Goal: Information Seeking & Learning: Learn about a topic

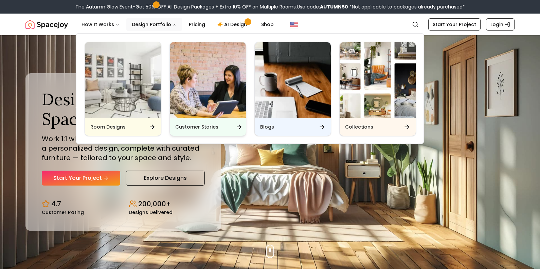
click at [208, 127] on h6 "Customer Stories" at bounding box center [196, 127] width 43 height 7
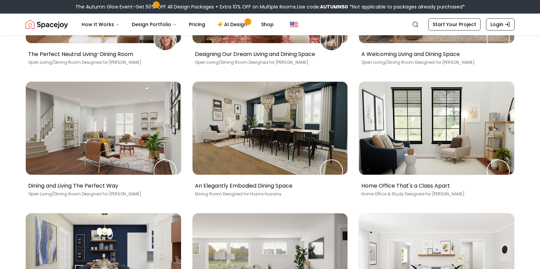
scroll to position [389, 0]
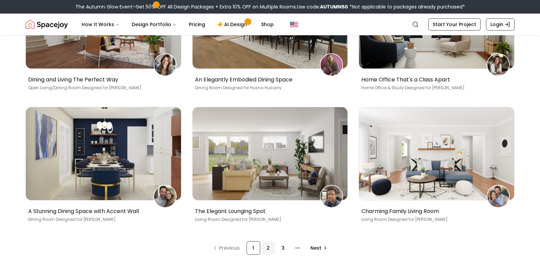
click at [264, 251] on div "2" at bounding box center [269, 248] width 14 height 14
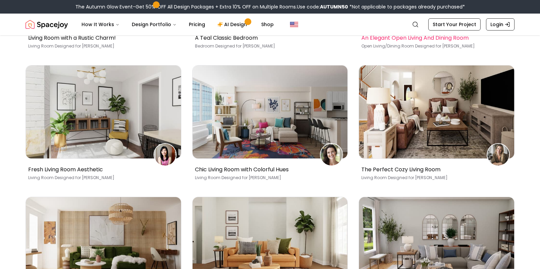
scroll to position [437, 0]
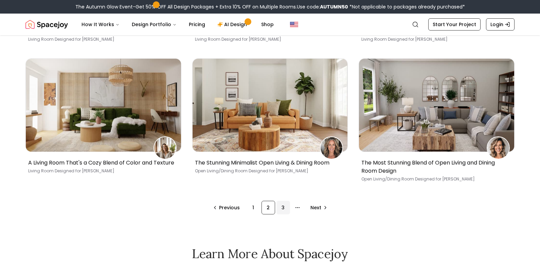
click at [284, 210] on div "3" at bounding box center [283, 208] width 14 height 14
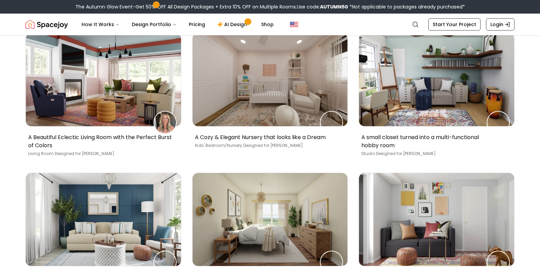
scroll to position [135, 0]
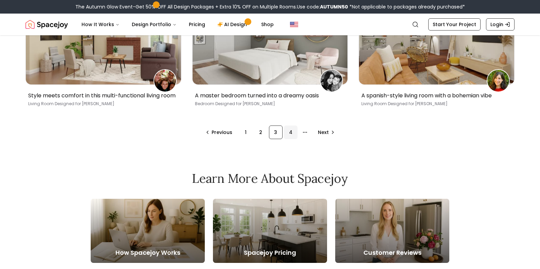
click at [293, 139] on div "4" at bounding box center [291, 133] width 14 height 14
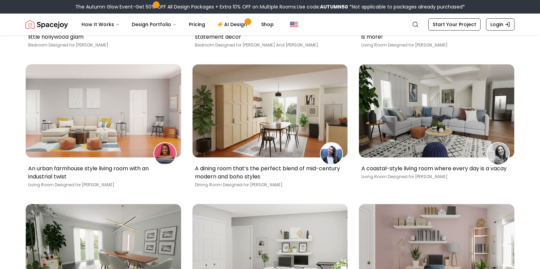
scroll to position [440, 0]
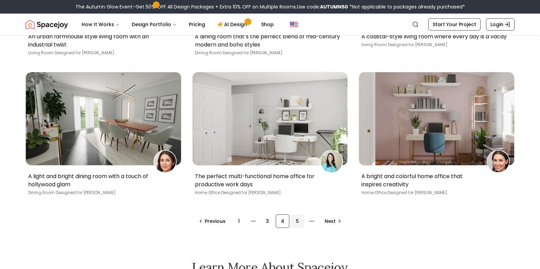
click at [301, 228] on div "5" at bounding box center [298, 222] width 14 height 14
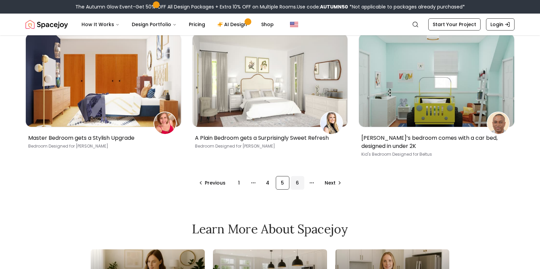
click at [300, 186] on div "6" at bounding box center [298, 183] width 14 height 14
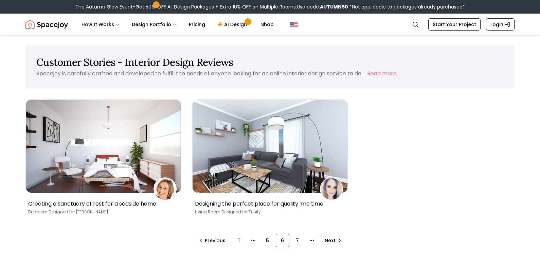
scroll to position [1, 0]
click at [300, 239] on div "7" at bounding box center [298, 241] width 14 height 14
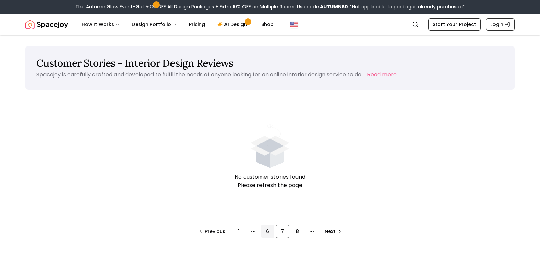
click at [261, 233] on div "6" at bounding box center [268, 232] width 14 height 14
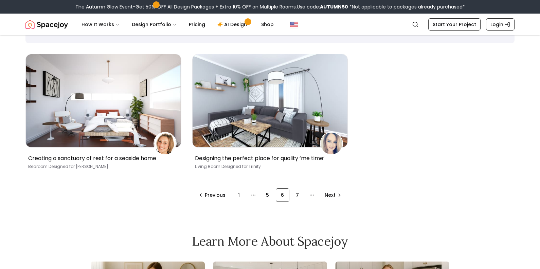
scroll to position [46, 0]
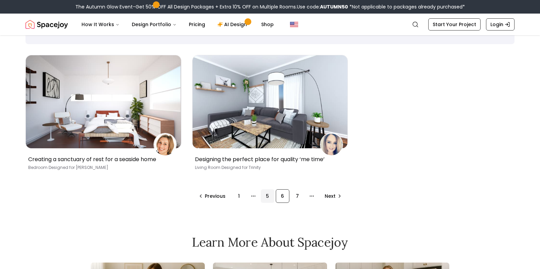
click at [266, 196] on div "5" at bounding box center [268, 197] width 14 height 14
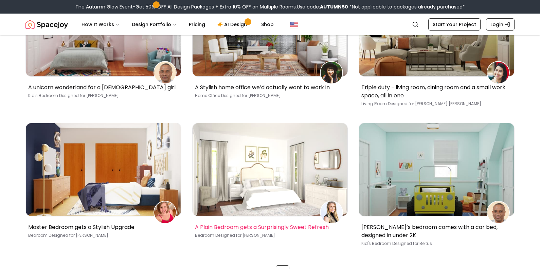
scroll to position [554, 0]
